Goal: Connect with others: Connect with other users

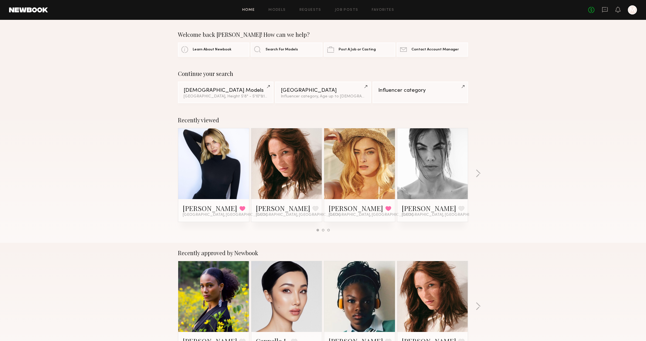
click at [602, 16] on header "Home Models Requests Job Posts Favorites Sign Out No fees up to $5,000 M" at bounding box center [323, 10] width 646 height 20
click at [602, 13] on icon at bounding box center [605, 10] width 6 height 6
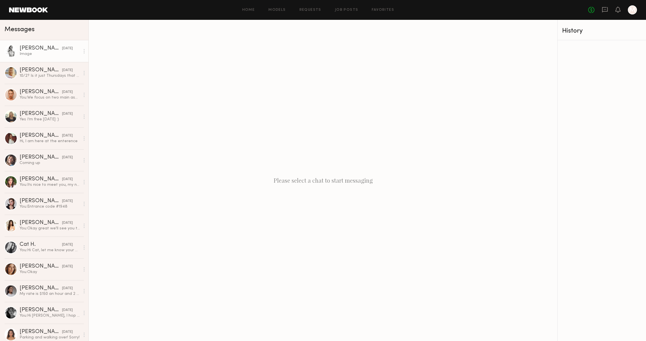
click at [50, 58] on link "[PERSON_NAME] [DATE] Image" at bounding box center [44, 51] width 88 height 22
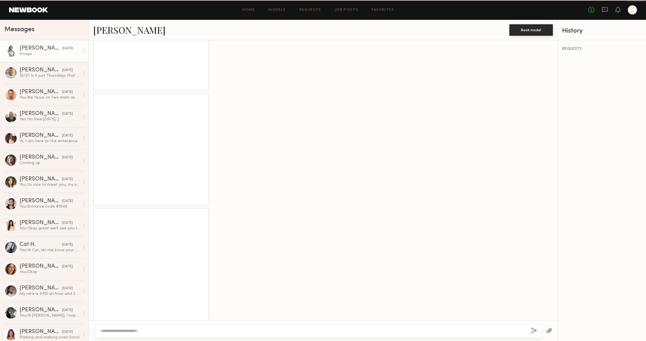
scroll to position [752, 0]
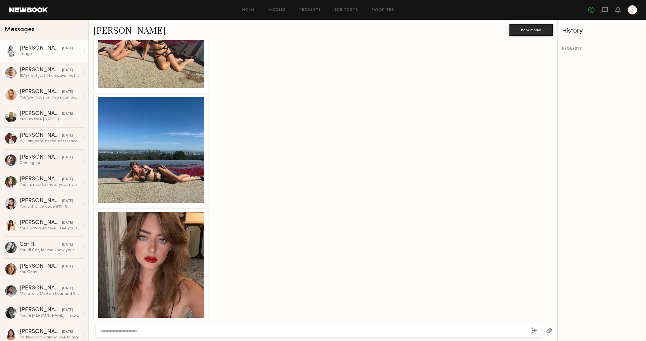
click at [111, 33] on link "[PERSON_NAME]" at bounding box center [129, 30] width 72 height 12
click at [106, 30] on link "[PERSON_NAME]" at bounding box center [129, 30] width 72 height 12
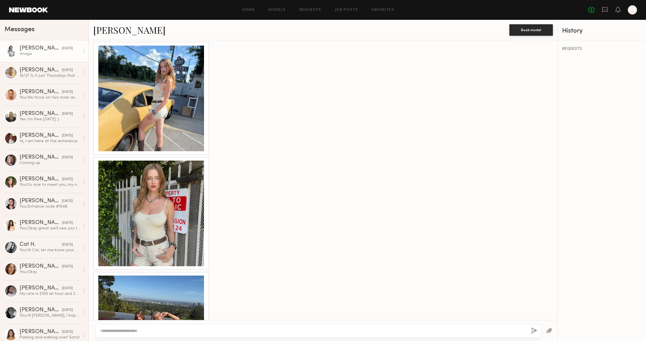
scroll to position [445, 0]
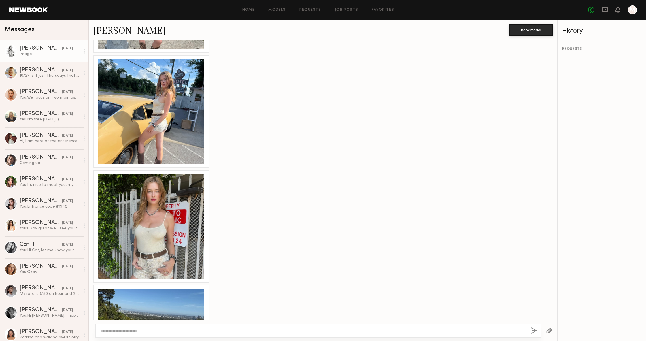
click at [196, 207] on div at bounding box center [151, 227] width 106 height 106
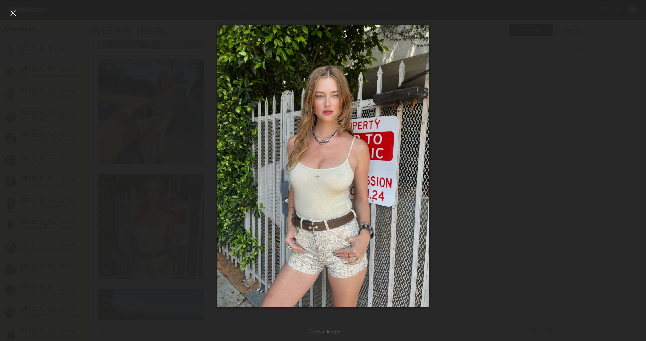
click at [13, 16] on div at bounding box center [13, 13] width 9 height 9
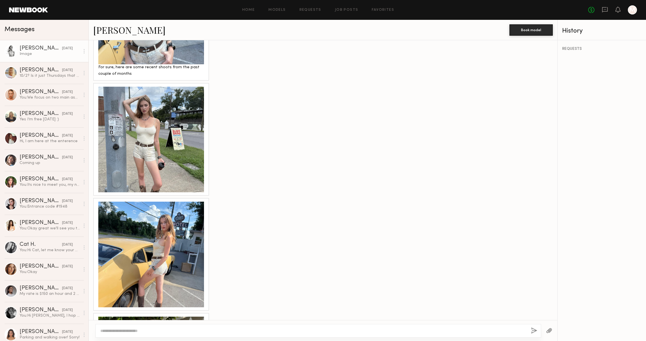
scroll to position [284, 0]
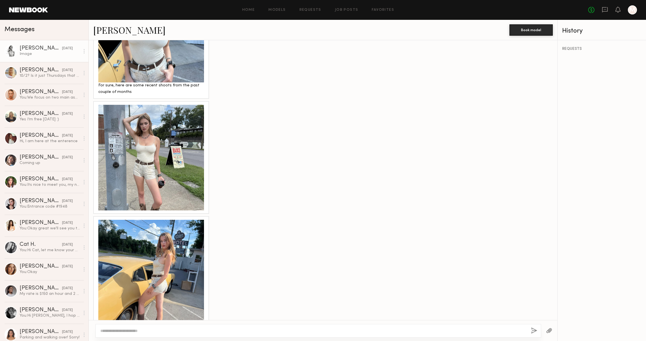
click at [167, 154] on div at bounding box center [151, 158] width 106 height 106
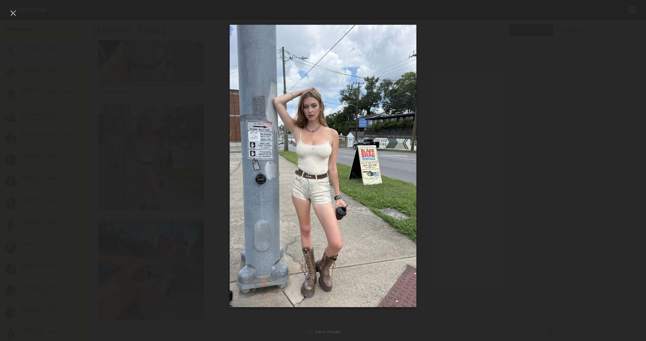
click at [16, 9] on div at bounding box center [13, 13] width 9 height 9
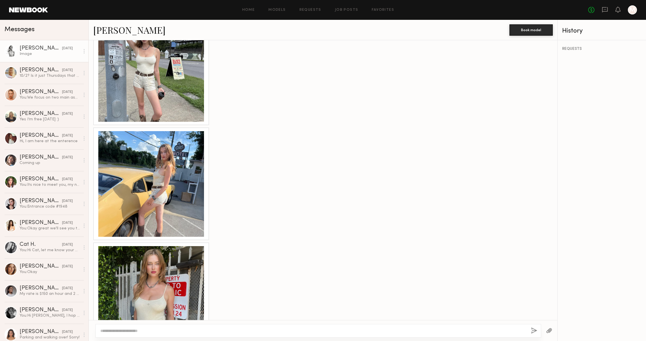
scroll to position [400, 0]
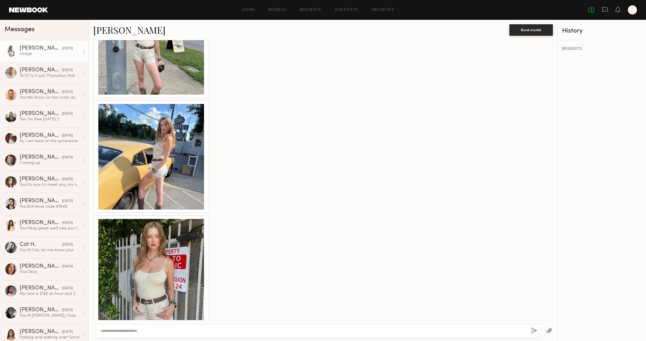
click at [147, 180] on div at bounding box center [151, 157] width 106 height 106
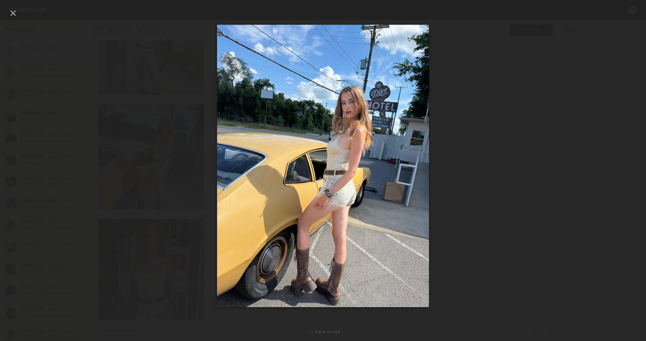
click at [14, 14] on div at bounding box center [13, 13] width 9 height 9
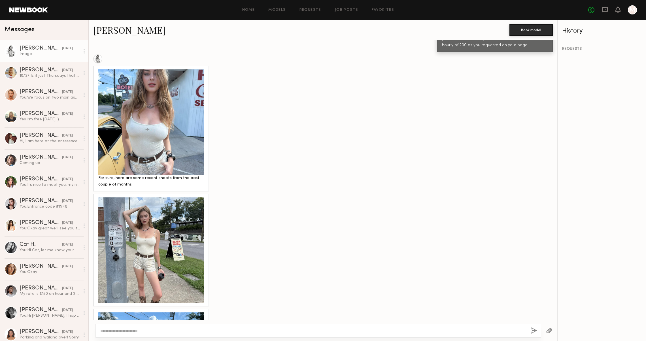
scroll to position [191, 0]
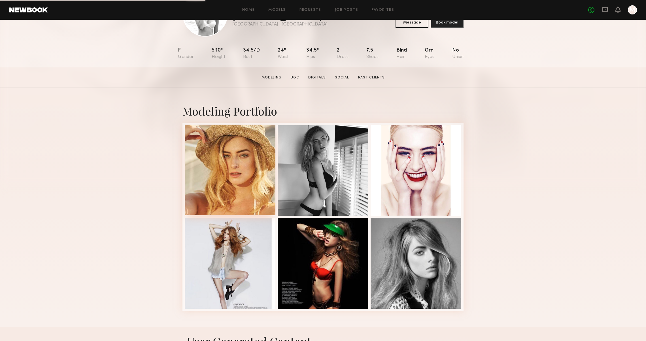
scroll to position [47, 0]
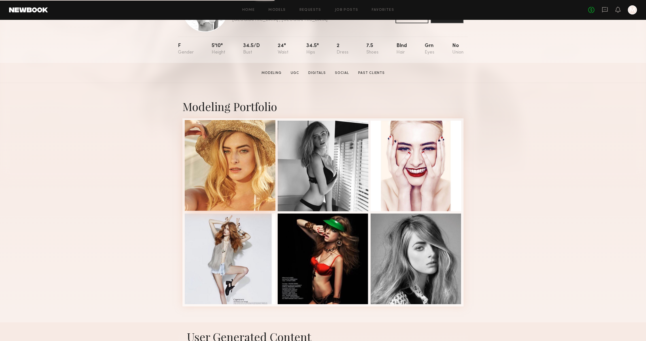
click at [253, 205] on div at bounding box center [230, 165] width 91 height 91
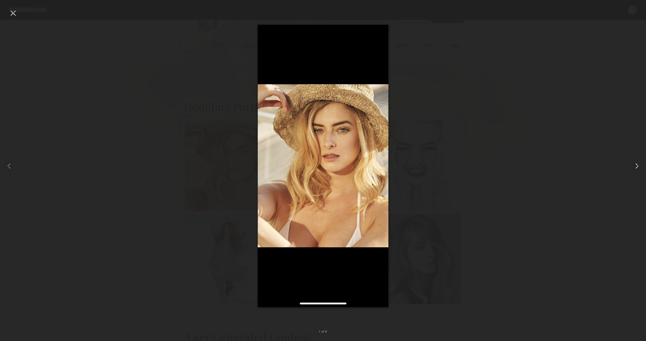
click at [637, 169] on common-icon at bounding box center [637, 166] width 9 height 9
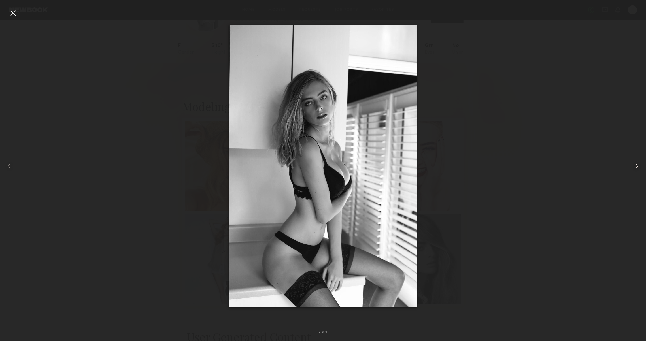
click at [637, 169] on common-icon at bounding box center [637, 166] width 9 height 9
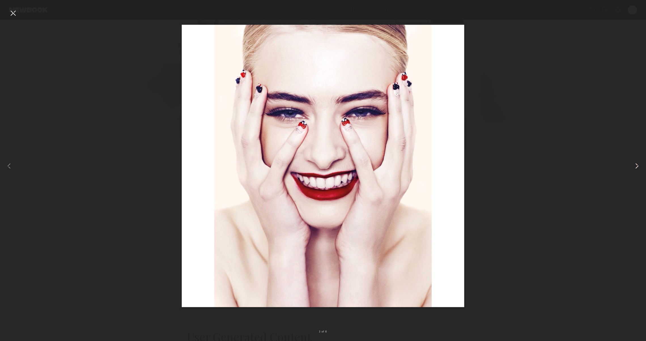
click at [637, 169] on common-icon at bounding box center [637, 166] width 9 height 9
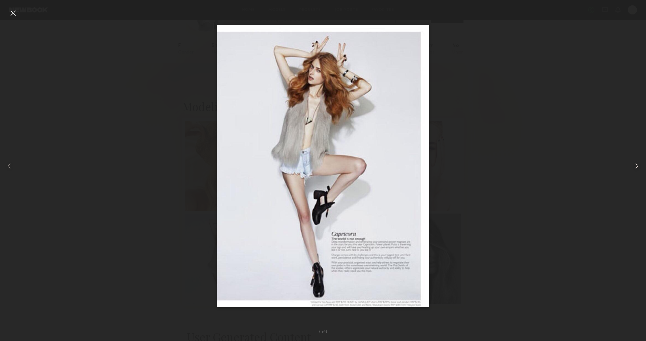
click at [637, 169] on common-icon at bounding box center [637, 166] width 9 height 9
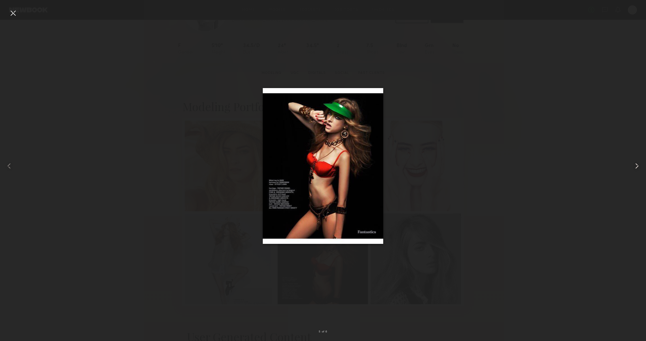
click at [637, 169] on common-icon at bounding box center [637, 166] width 9 height 9
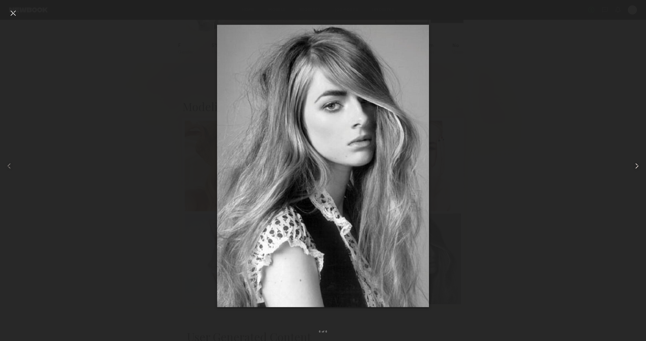
click at [637, 169] on common-icon at bounding box center [637, 166] width 9 height 9
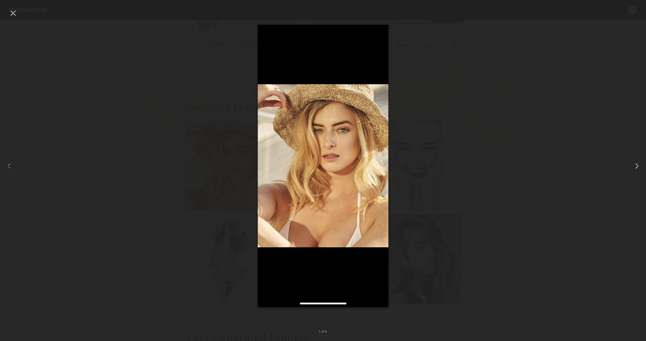
click at [637, 169] on common-icon at bounding box center [637, 166] width 9 height 9
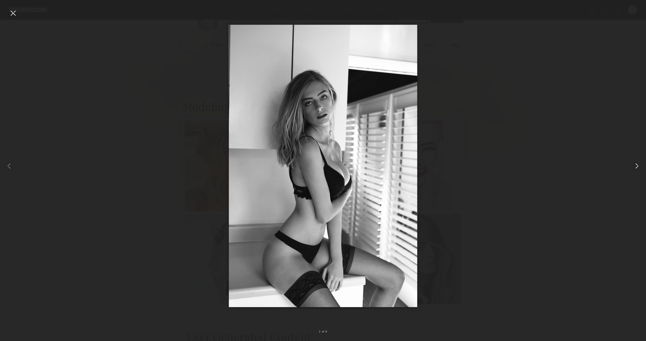
click at [637, 169] on common-icon at bounding box center [637, 166] width 9 height 9
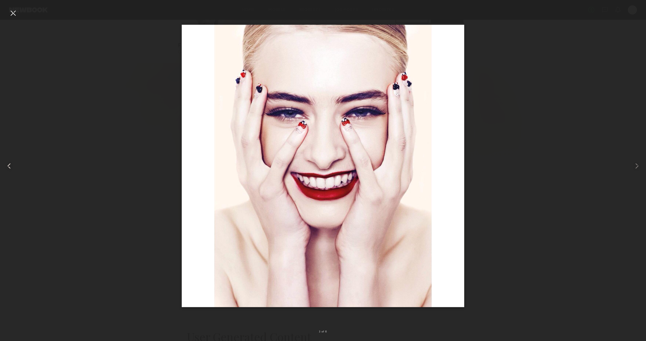
click at [6, 13] on div at bounding box center [13, 166] width 26 height 314
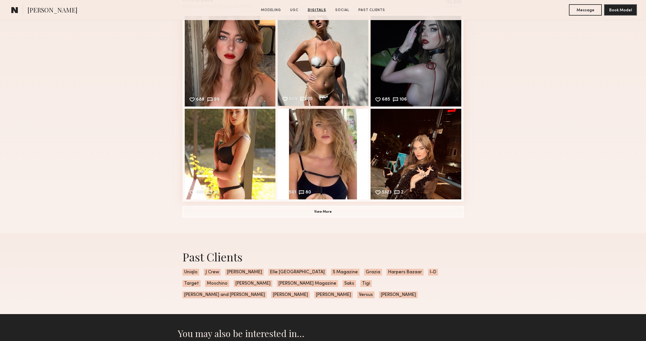
scroll to position [804, 0]
